Goal: Transaction & Acquisition: Book appointment/travel/reservation

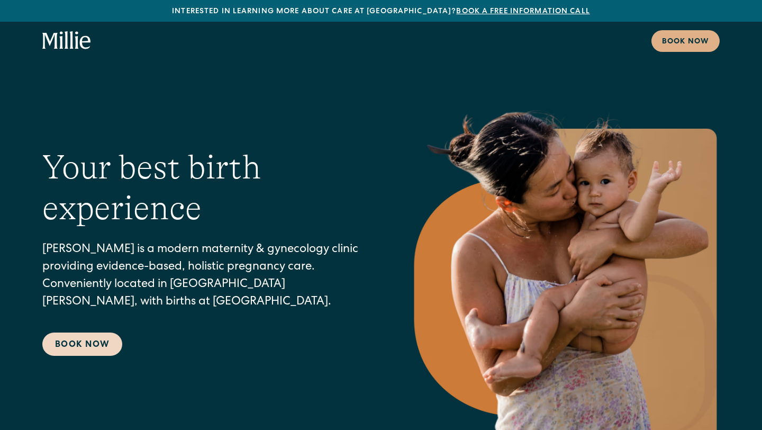
click at [97, 344] on link "Book Now" at bounding box center [82, 343] width 80 height 23
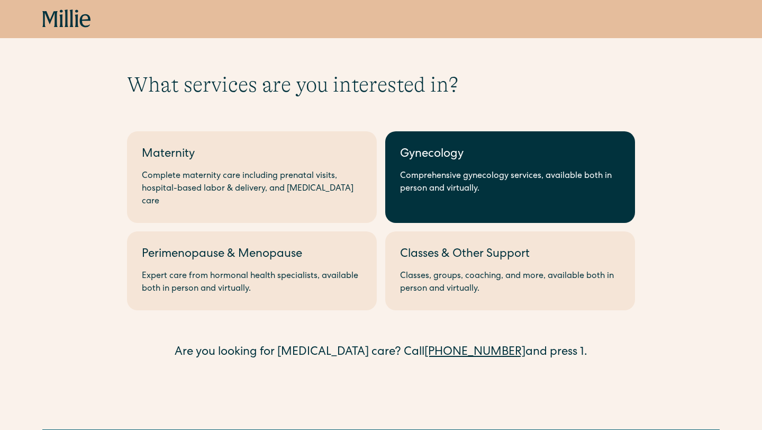
click at [421, 180] on div "Comprehensive gynecology services, available both in person and virtually." at bounding box center [510, 182] width 220 height 25
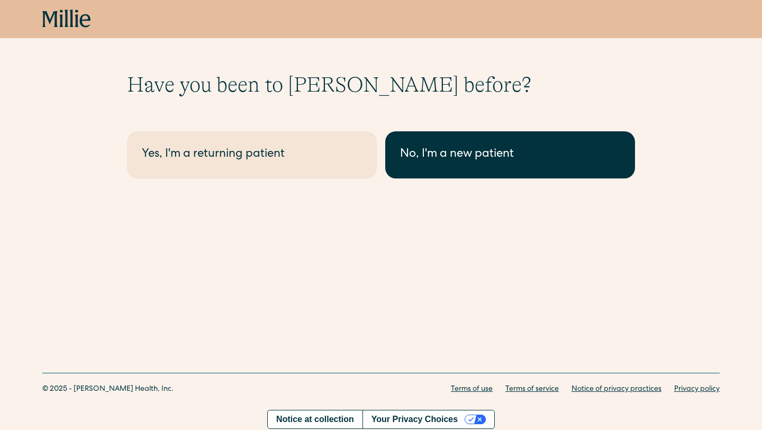
click at [458, 153] on div "No, I'm a new patient" at bounding box center [510, 154] width 220 height 17
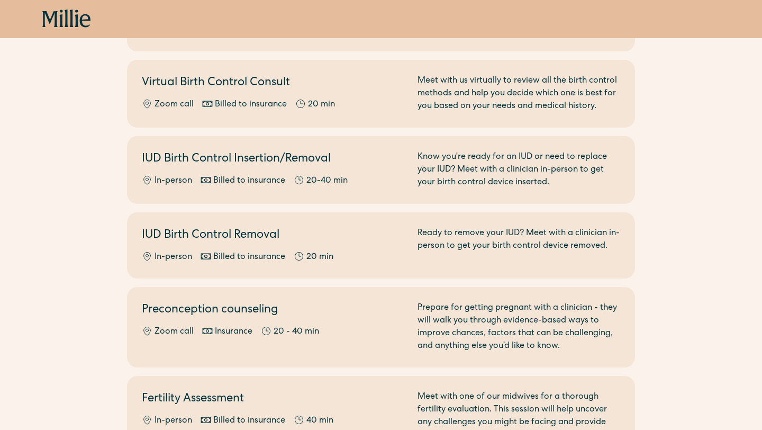
scroll to position [501, 0]
